Goal: Information Seeking & Learning: Find contact information

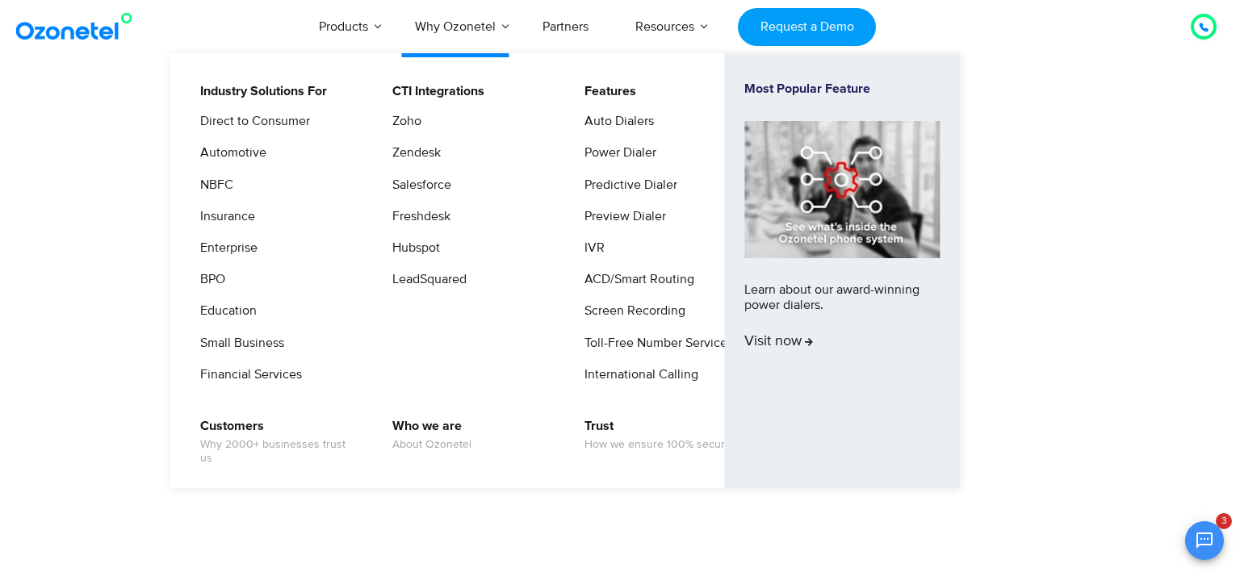
click at [384, 337] on li "CTI Integrations Zoho Zendesk Salesforce Freshdesk Hubspot LeadSquared" at bounding box center [478, 239] width 192 height 315
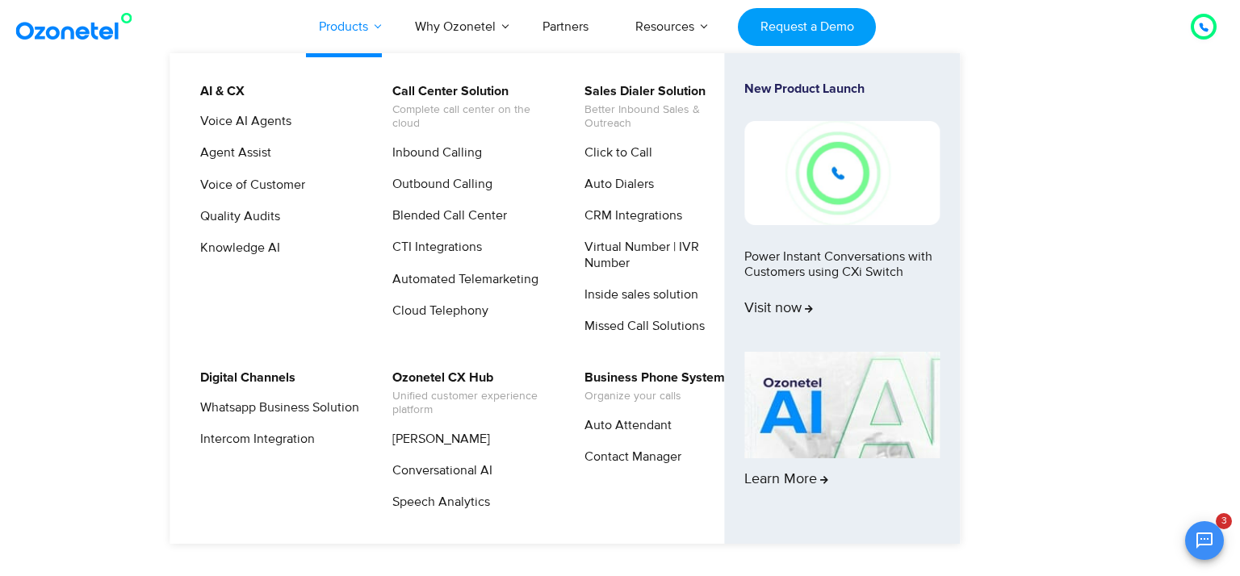
click at [366, 23] on link "Products" at bounding box center [343, 26] width 96 height 53
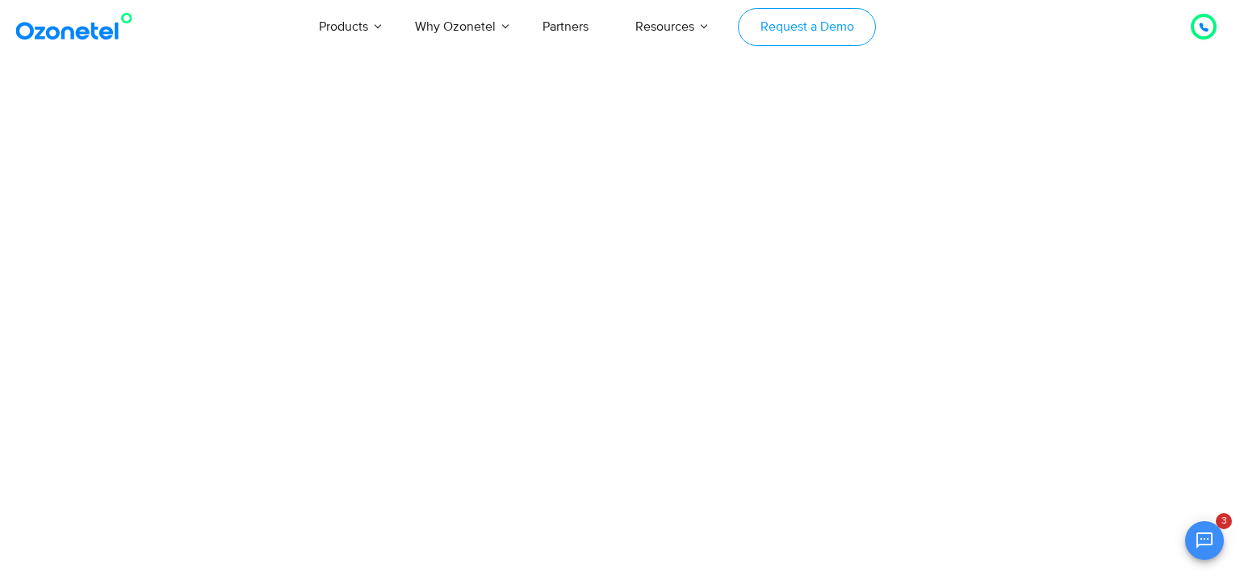
click at [793, 20] on link "Request a Demo" at bounding box center [807, 27] width 138 height 38
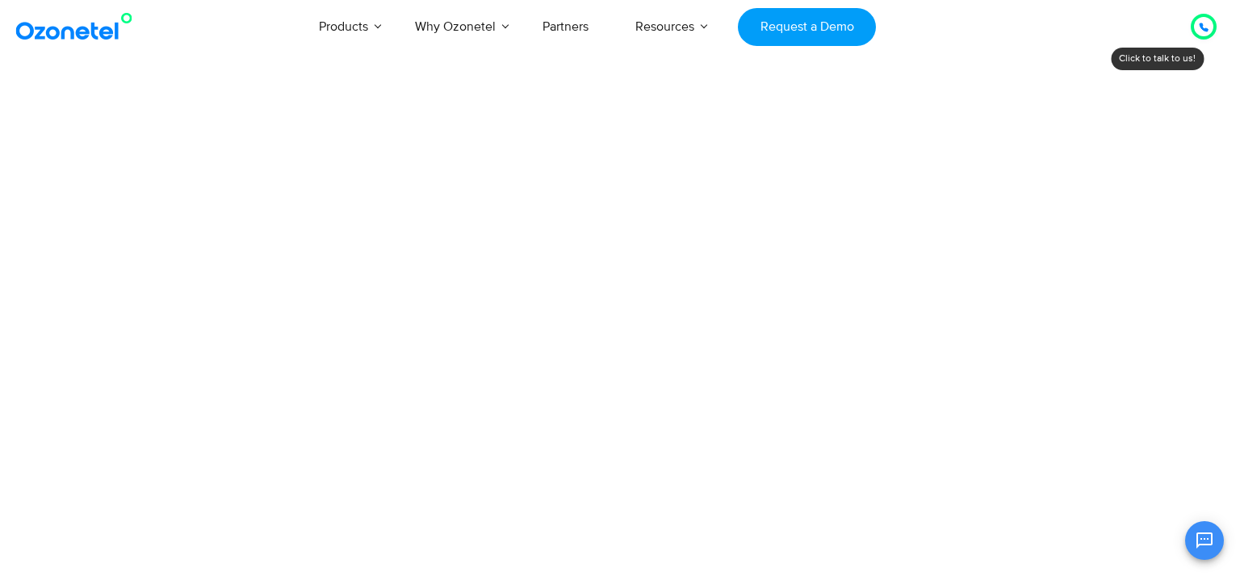
click at [1201, 23] on icon at bounding box center [1204, 27] width 8 height 8
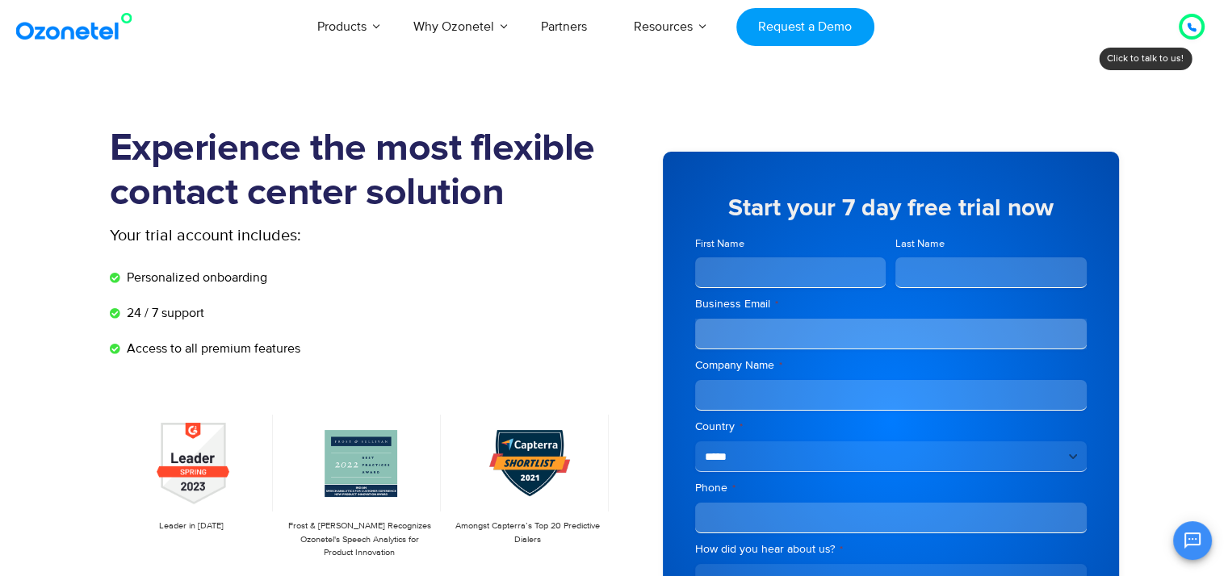
click at [1194, 23] on icon at bounding box center [1192, 28] width 10 height 10
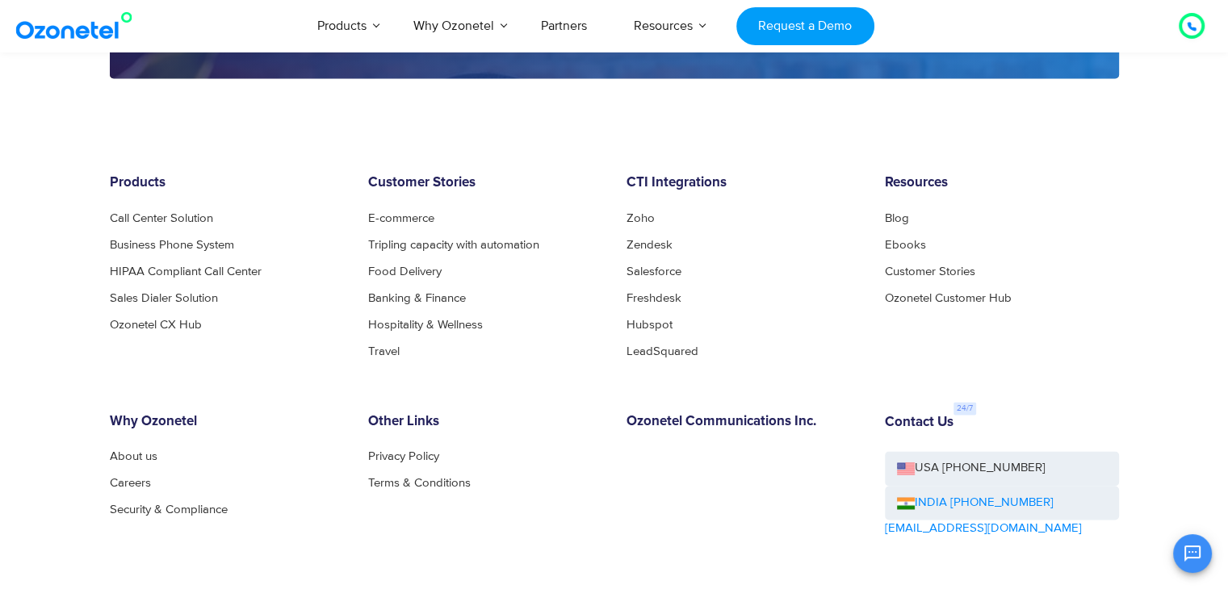
scroll to position [2646, 0]
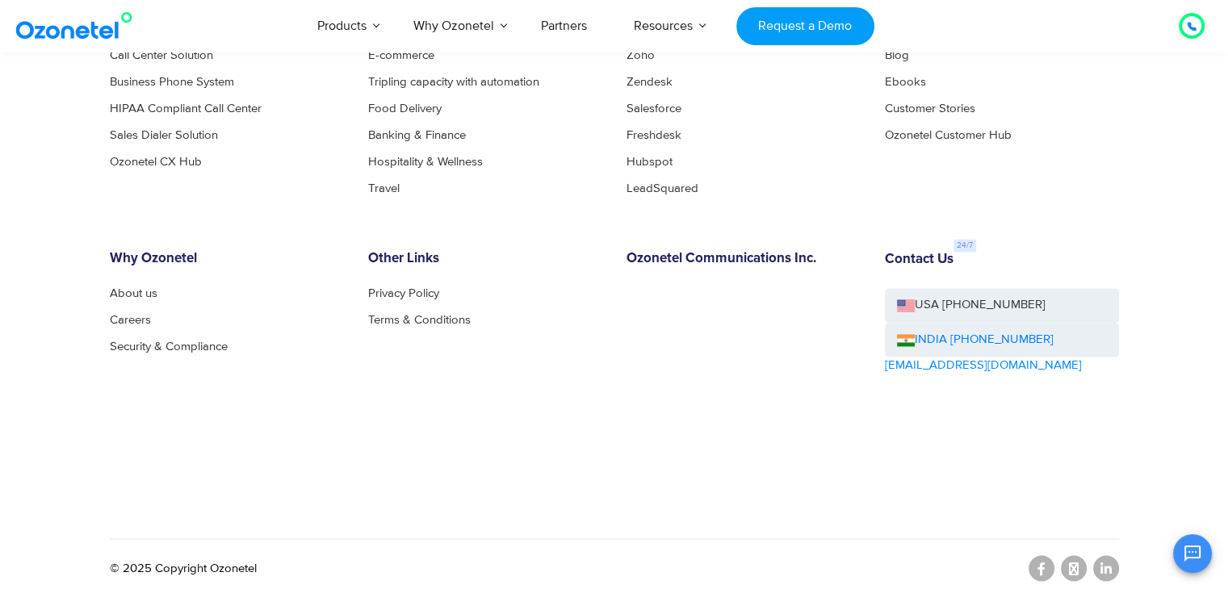
click at [987, 434] on div "Contact Us USA +1-408-440-5445 INDIA +1800-123-150150 sales@ozonetel.com" at bounding box center [1002, 358] width 258 height 215
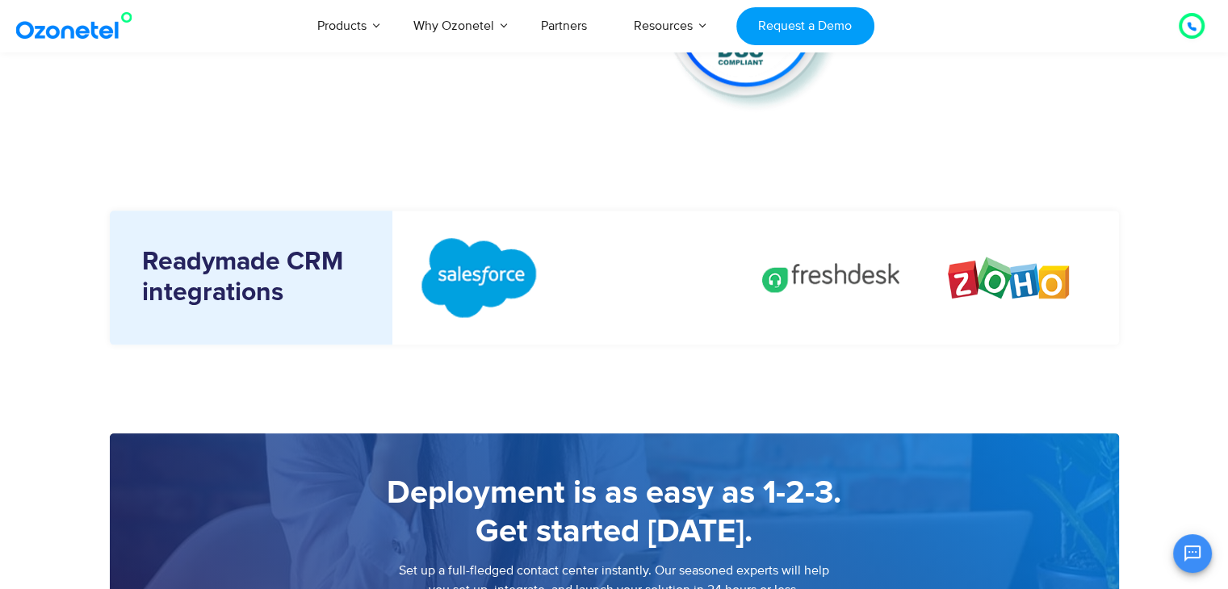
scroll to position [1859, 0]
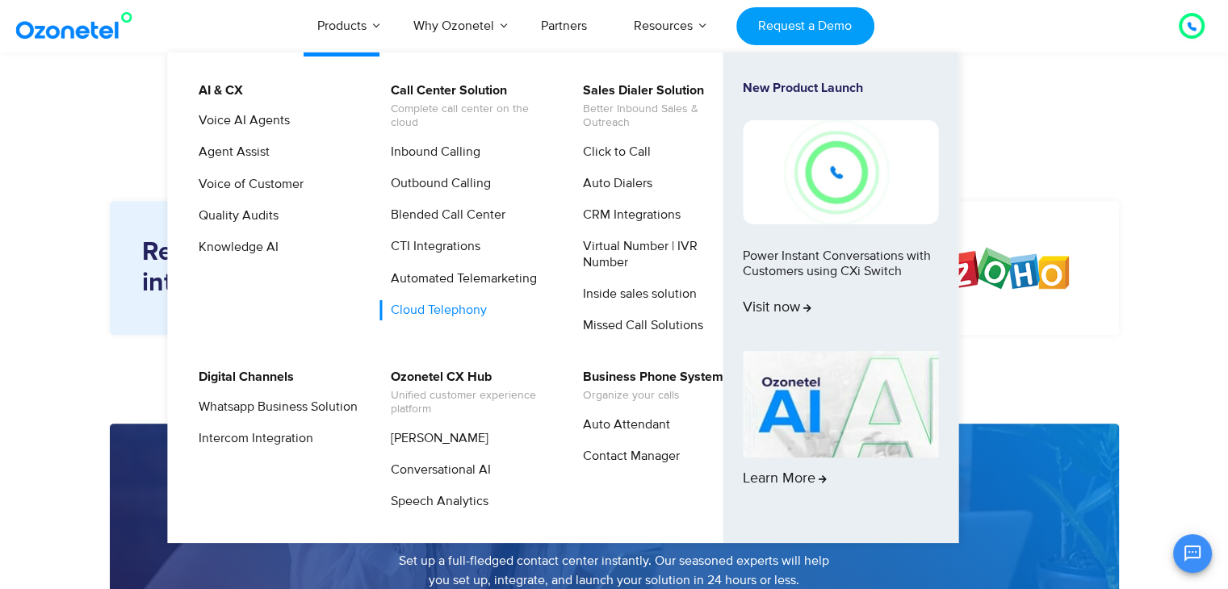
click at [426, 308] on link "Cloud Telephony" at bounding box center [434, 310] width 109 height 20
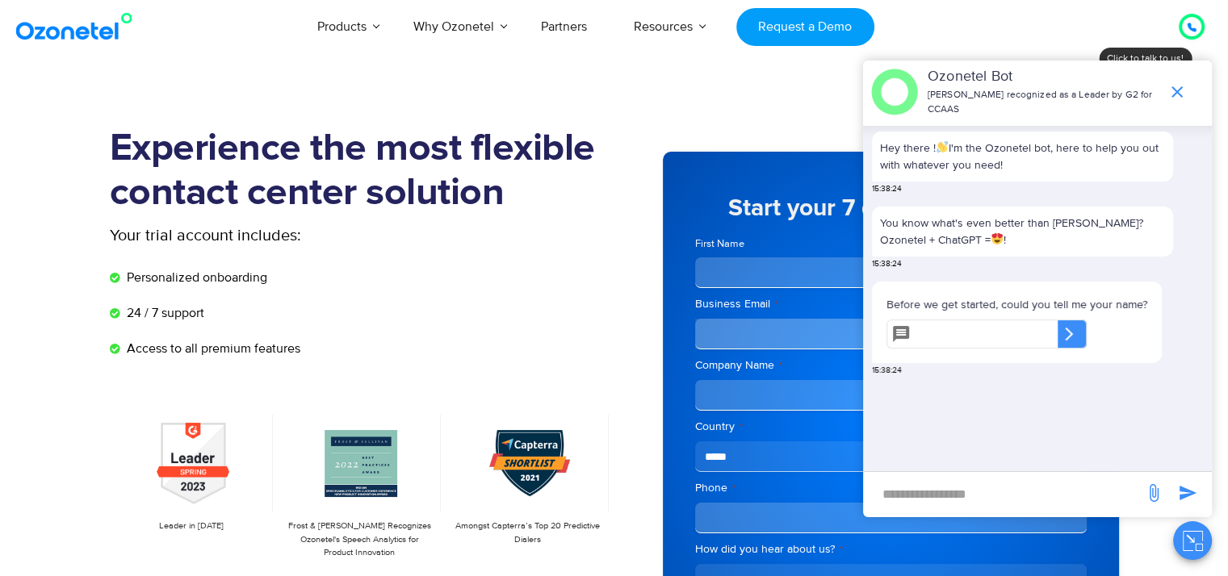
click at [894, 494] on input "new-msg-input" at bounding box center [1003, 493] width 265 height 27
type input "**********"
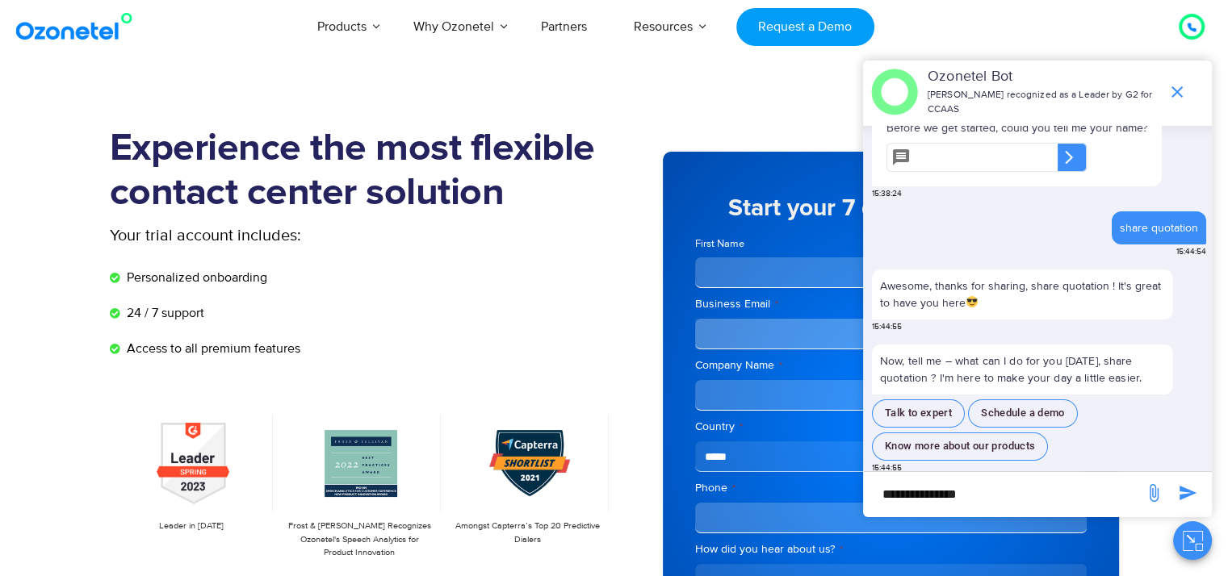
scroll to position [165, 0]
click at [914, 410] on button "Talk to expert" at bounding box center [918, 414] width 93 height 28
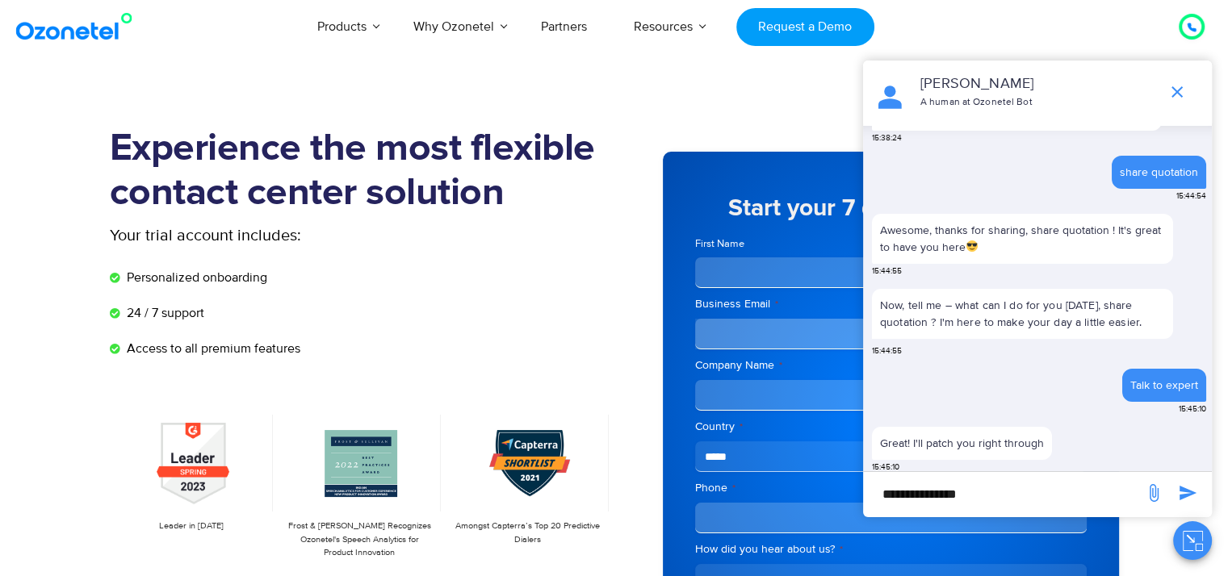
scroll to position [246, 0]
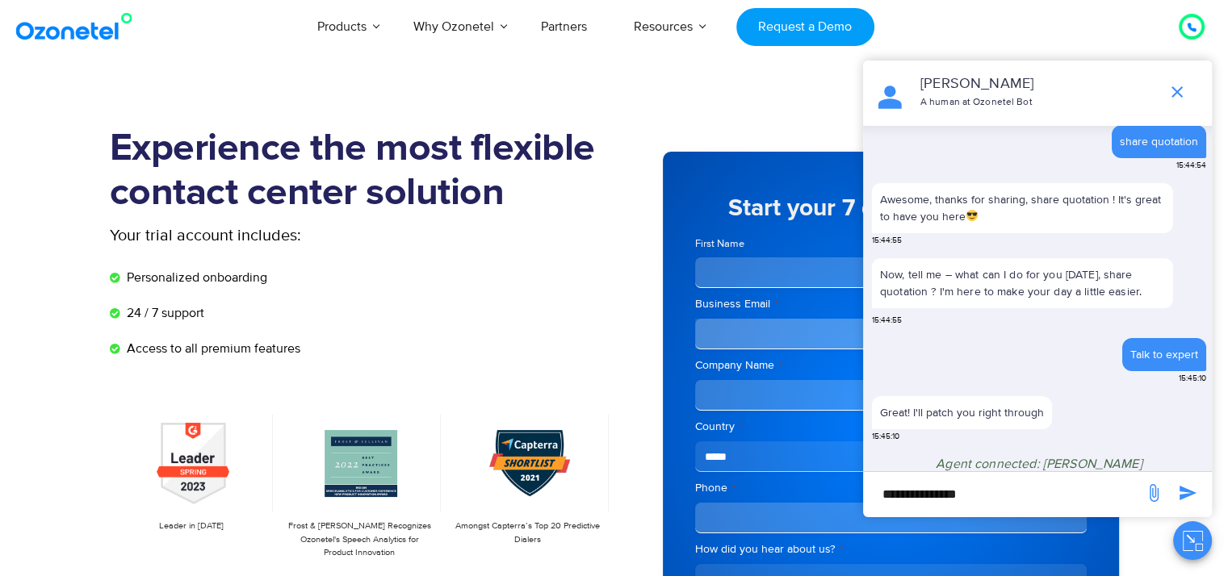
click at [911, 491] on input "**********" at bounding box center [1003, 493] width 265 height 27
type input "**"
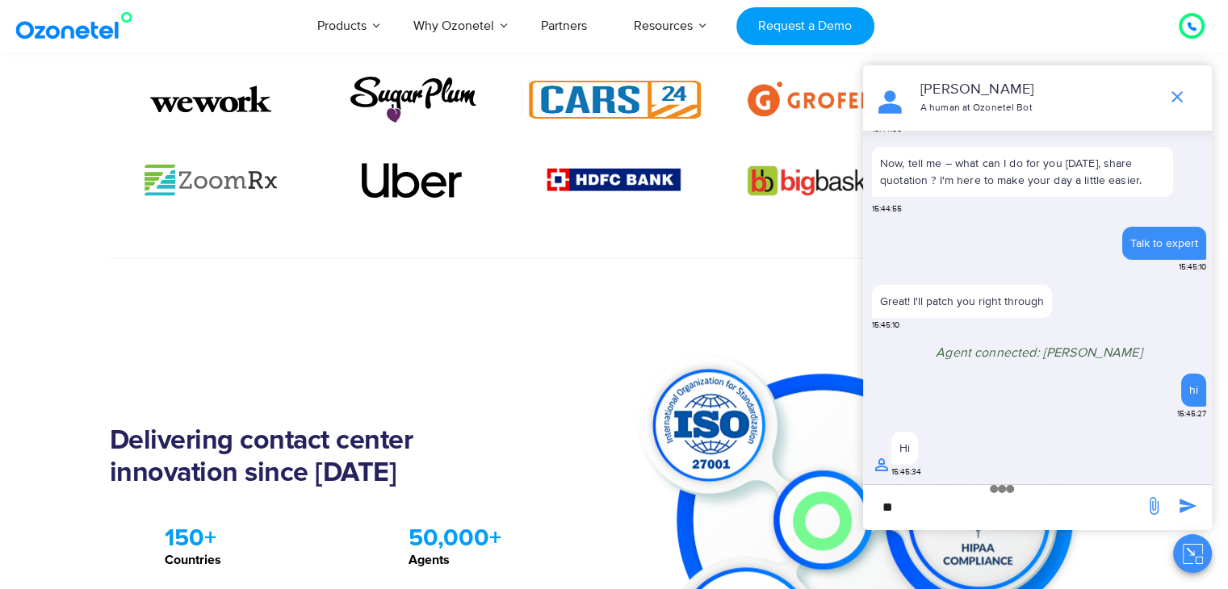
scroll to position [1233, 0]
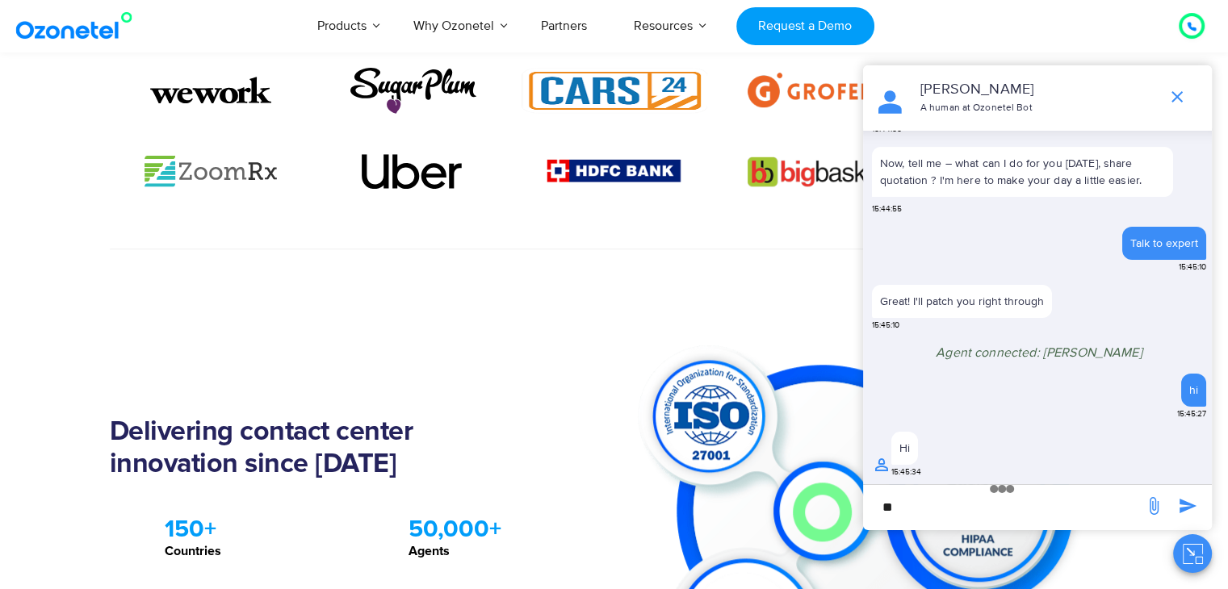
click at [932, 508] on input "**" at bounding box center [1003, 506] width 265 height 27
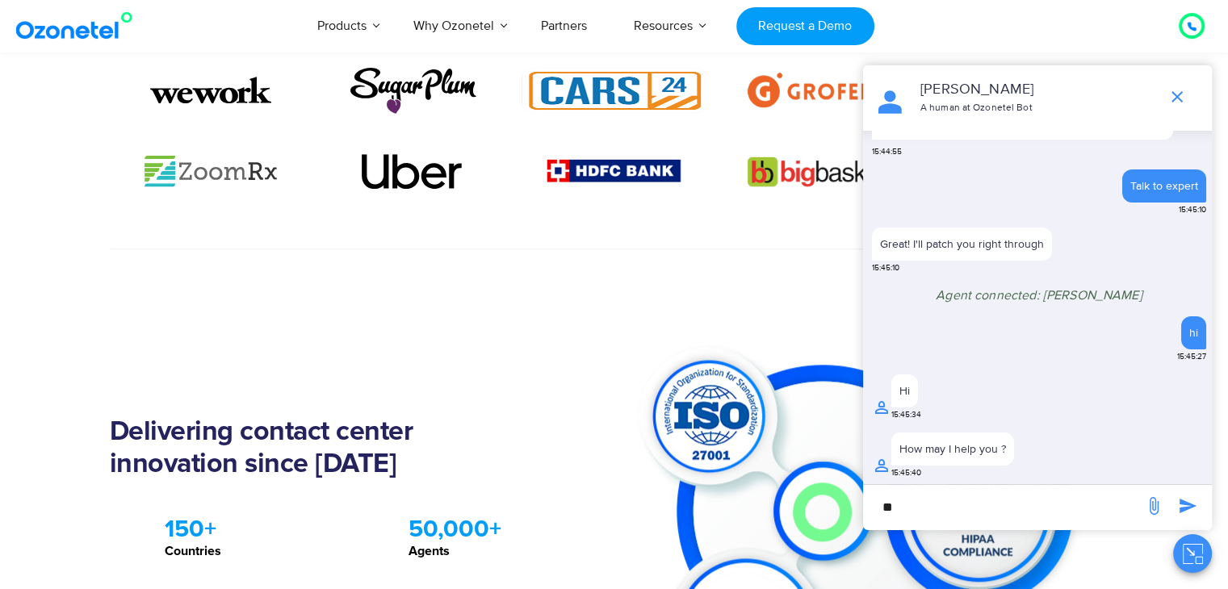
scroll to position [409, 0]
type input "*"
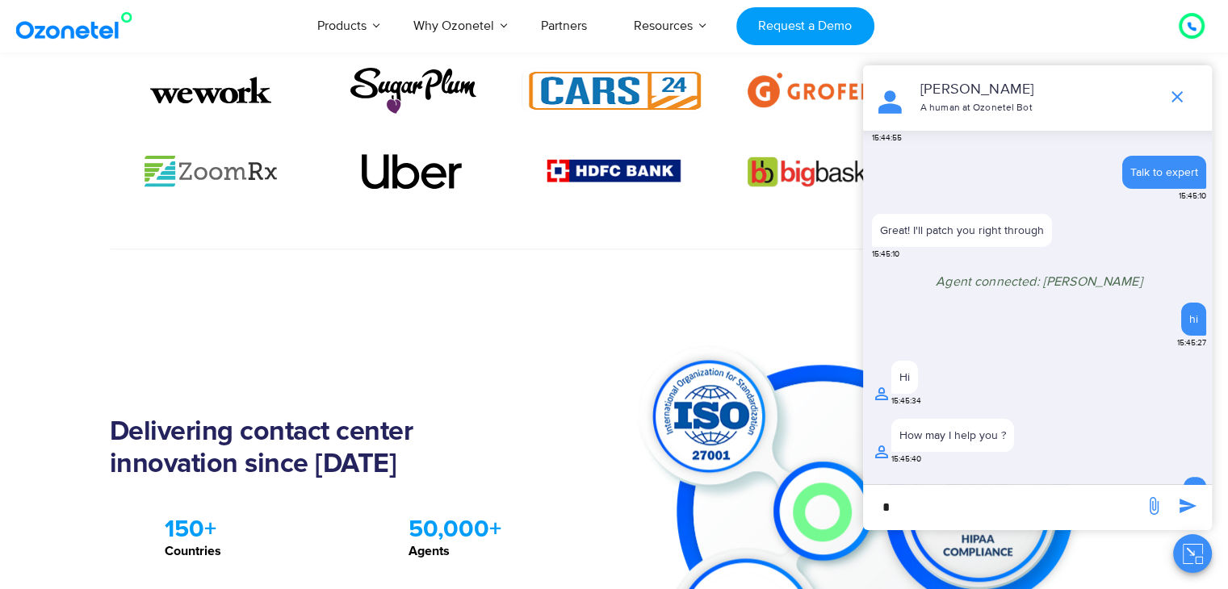
scroll to position [462, 0]
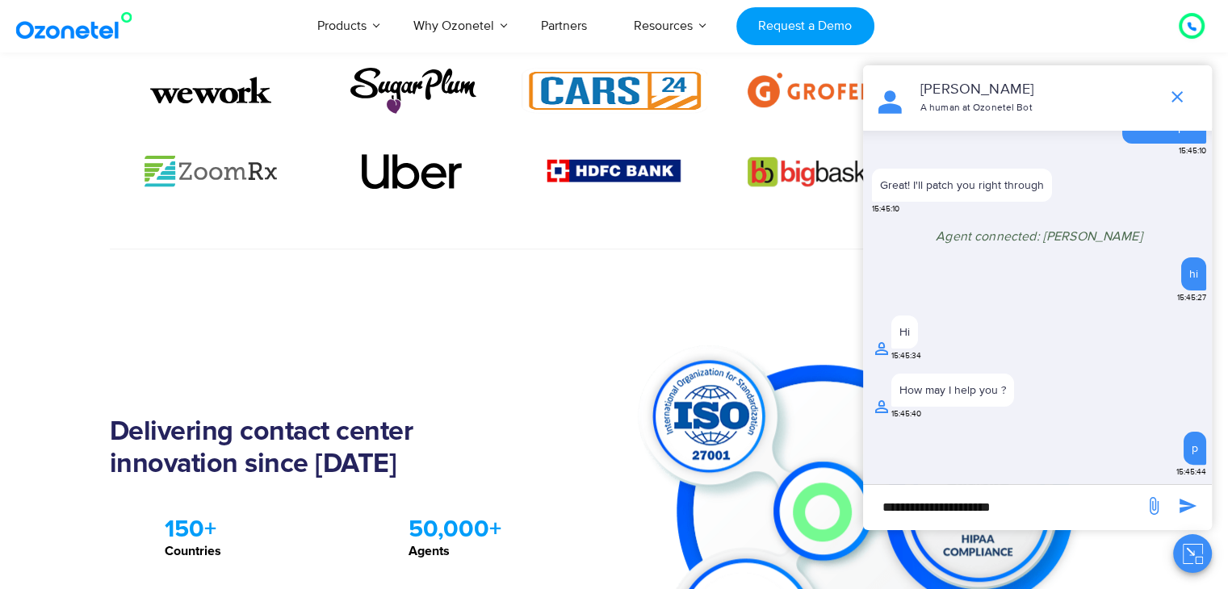
type input "**********"
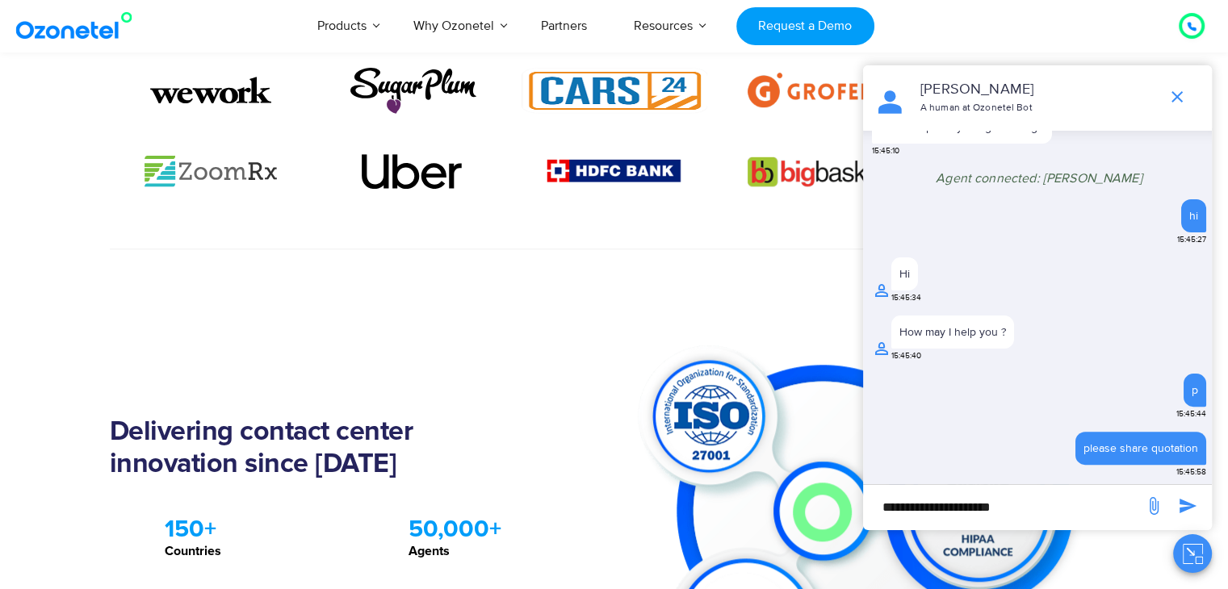
scroll to position [513, 0]
click at [1183, 395] on div "p" at bounding box center [1194, 391] width 23 height 33
click at [1112, 395] on div "p 15:45:44" at bounding box center [1039, 401] width 334 height 52
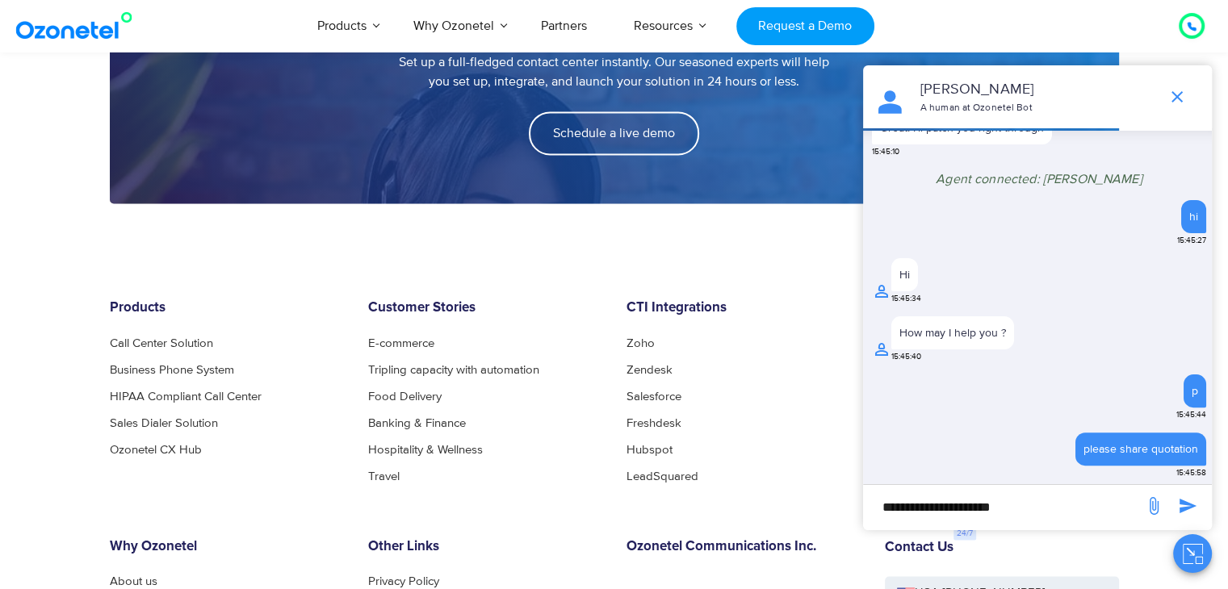
scroll to position [2350, 0]
click at [1175, 94] on icon "end chat or minimize" at bounding box center [1176, 96] width 19 height 19
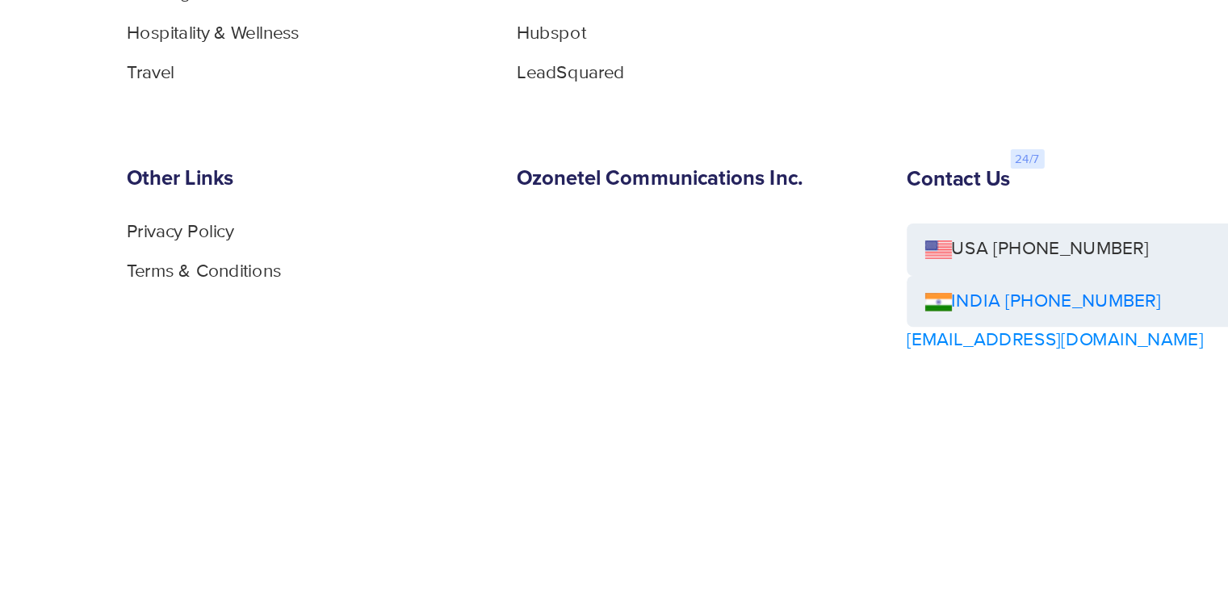
scroll to position [2636, 0]
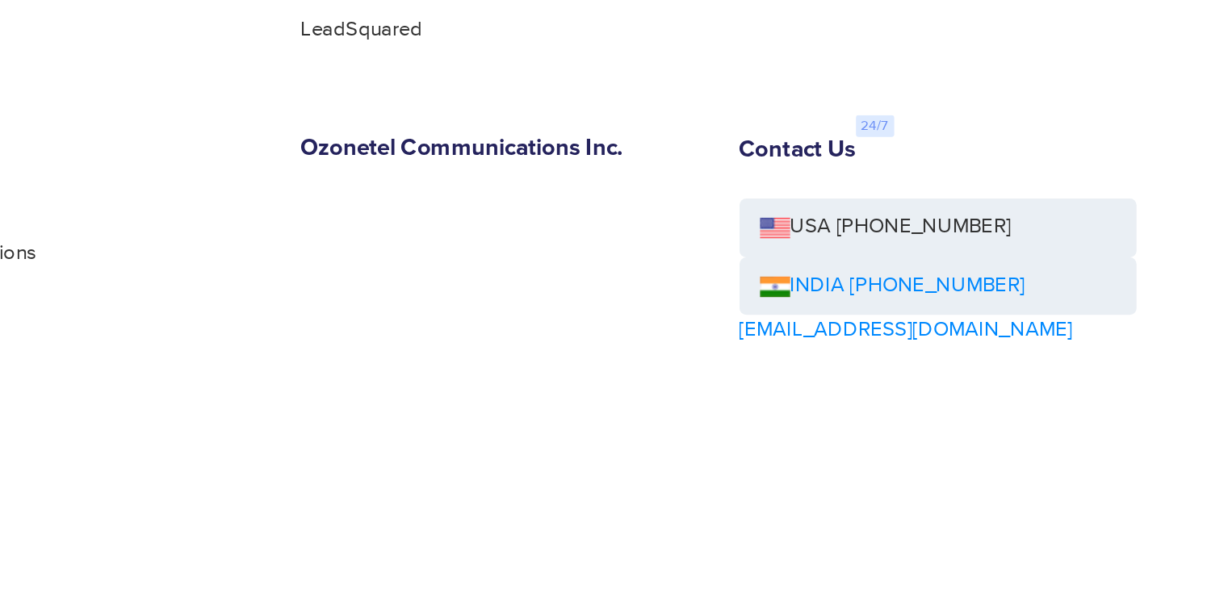
drag, startPoint x: 1048, startPoint y: 336, endPoint x: 955, endPoint y: 337, distance: 92.8
click at [955, 337] on div "INDIA [PHONE_NUMBER]" at bounding box center [1002, 343] width 234 height 35
click at [1011, 216] on div "Products Call Center Solution Business Phone System HIPAA Compliant Call Center…" at bounding box center [614, 269] width 1033 height 509
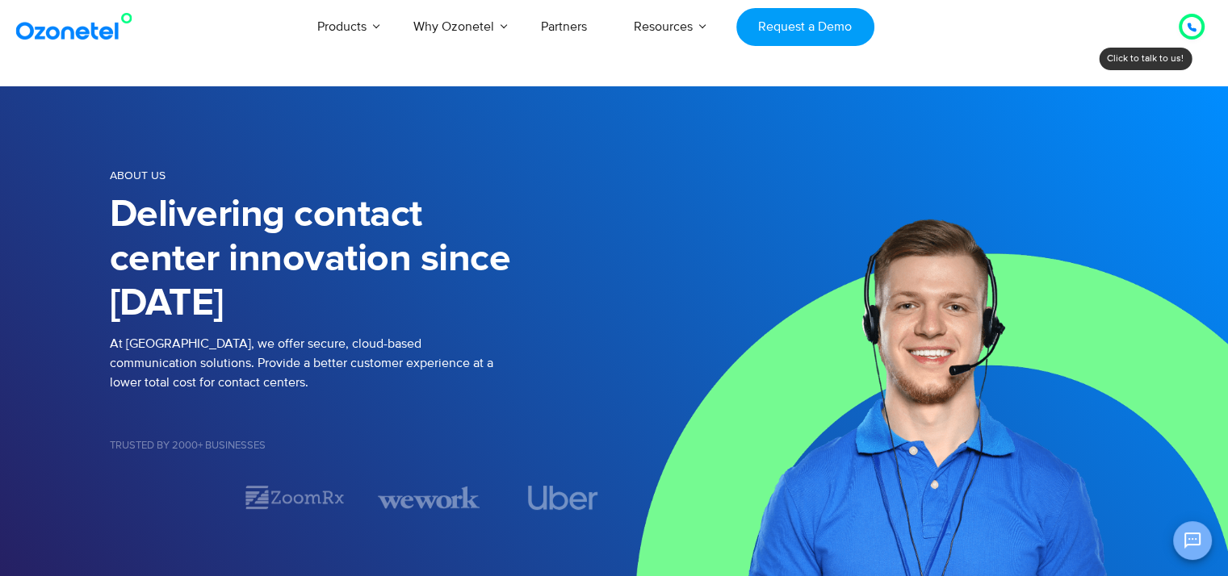
click at [1200, 555] on button "Open chat" at bounding box center [1192, 541] width 39 height 39
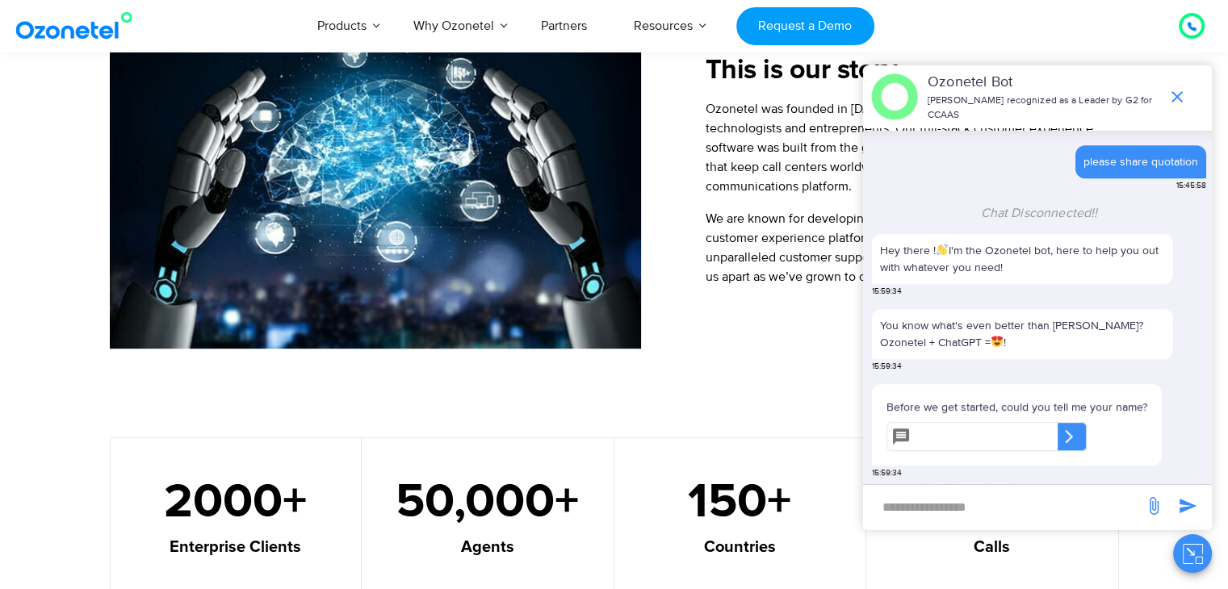
scroll to position [675, 0]
click at [1180, 91] on icon "end chat or minimize" at bounding box center [1176, 96] width 11 height 11
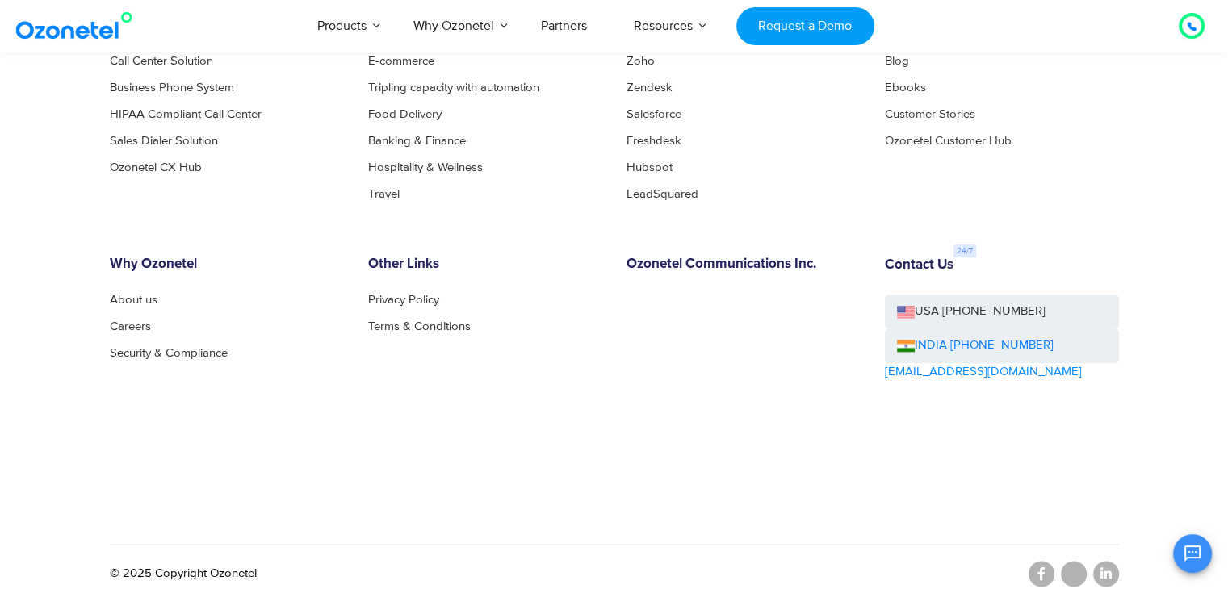
scroll to position [1792, 0]
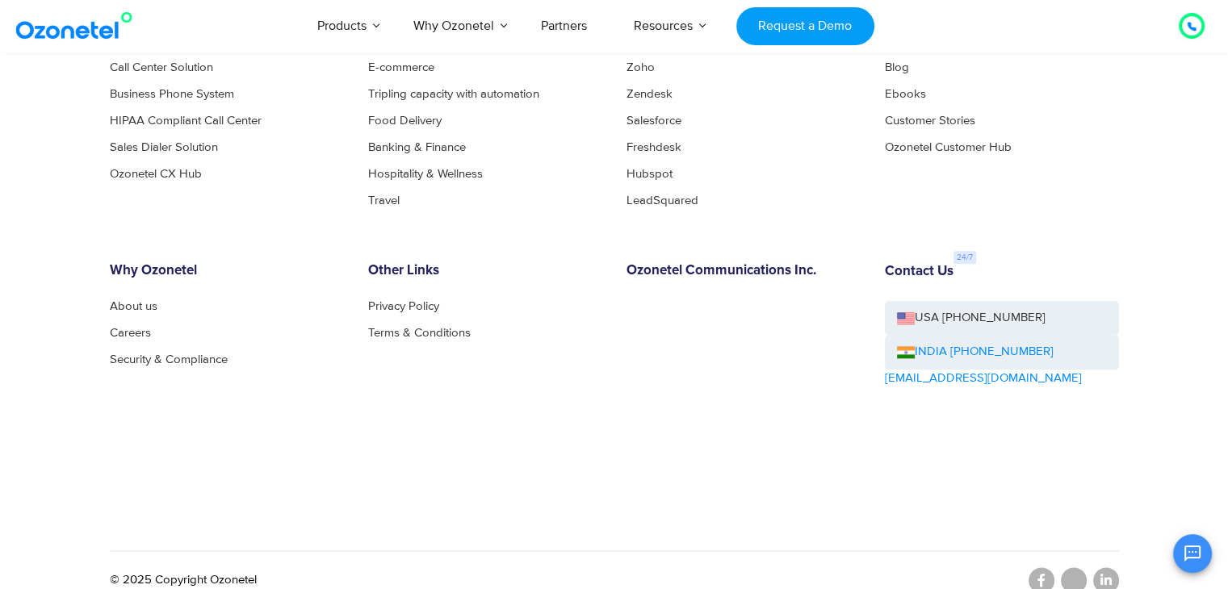
drag, startPoint x: 1057, startPoint y: 343, endPoint x: 956, endPoint y: 348, distance: 101.0
click at [956, 348] on div "INDIA [PHONE_NUMBER]" at bounding box center [1002, 352] width 234 height 35
copy link "[PHONE_NUMBER]"
